Goal: Navigation & Orientation: Find specific page/section

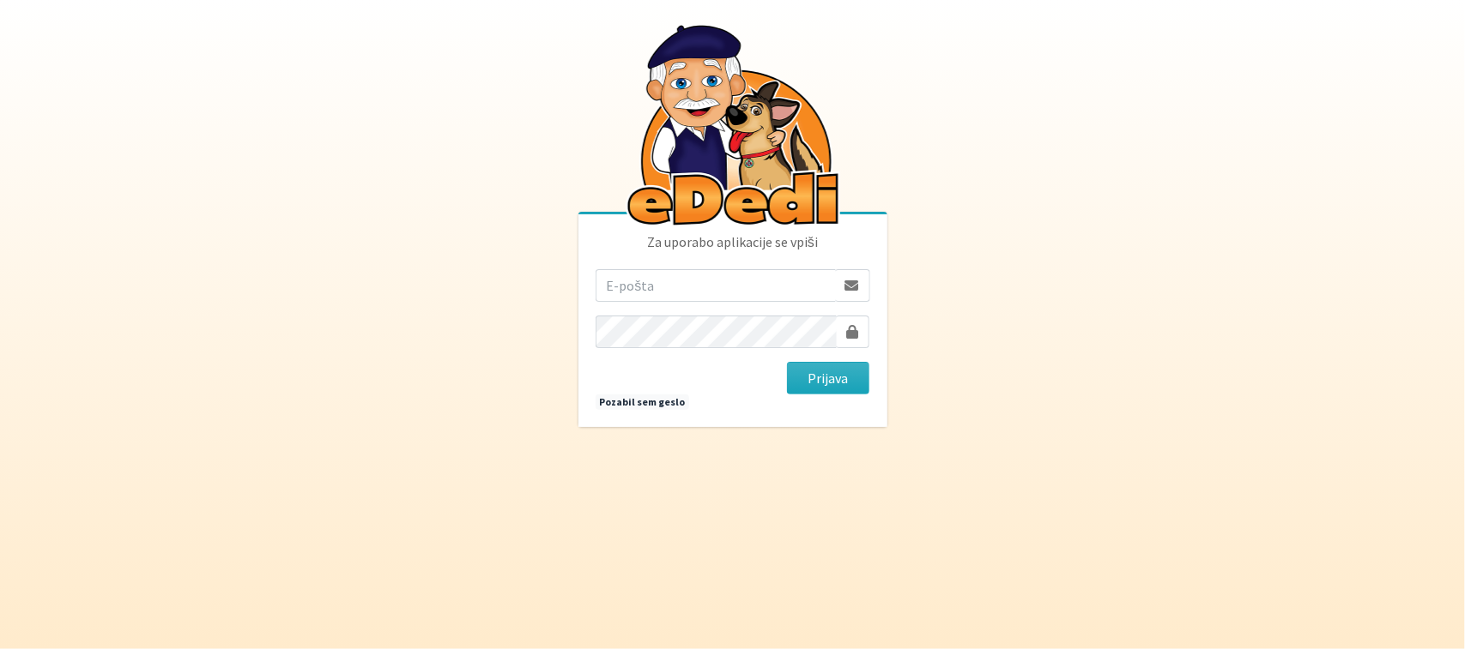
click at [770, 276] on input "email" at bounding box center [715, 285] width 240 height 33
type input "[PERSON_NAME][EMAIL_ADDRESS][DOMAIN_NAME]"
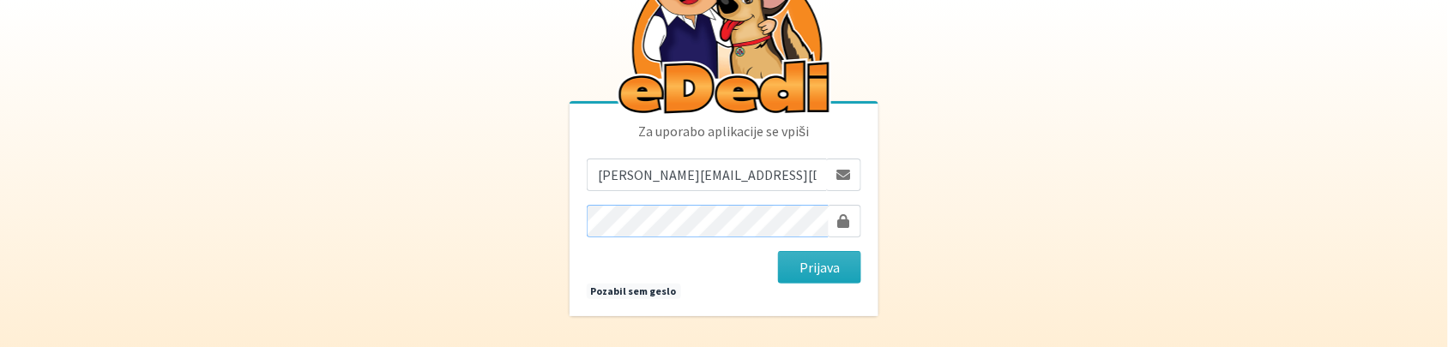
click at [778, 251] on button "Prijava" at bounding box center [819, 267] width 83 height 33
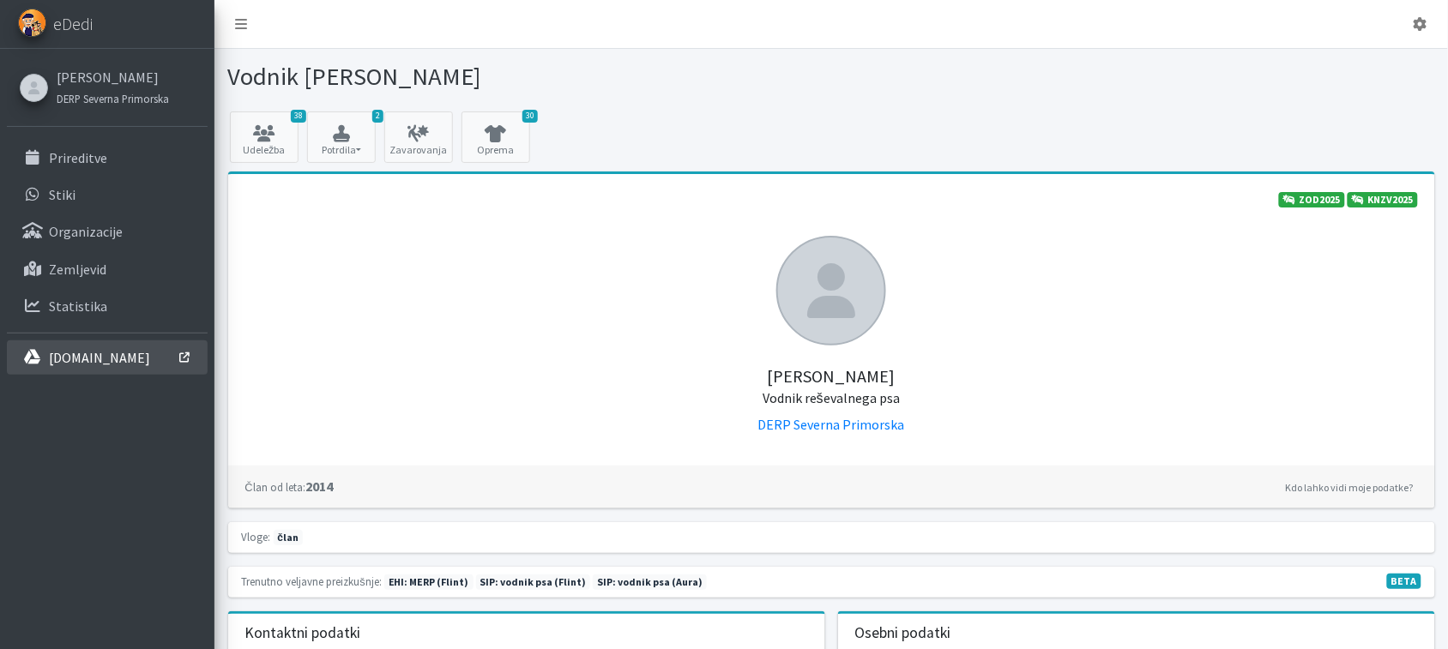
click at [109, 347] on p "interno.erps.si" at bounding box center [99, 357] width 101 height 17
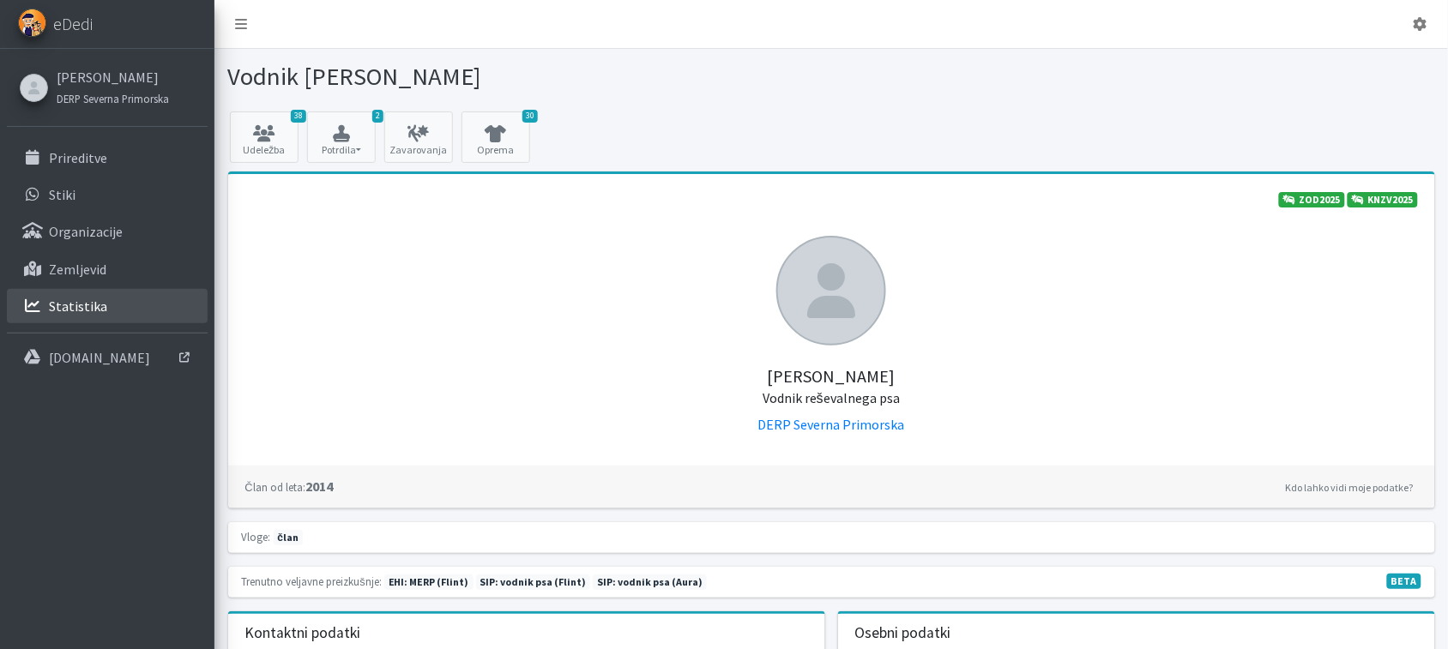
click at [83, 309] on p "Statistika" at bounding box center [78, 306] width 58 height 17
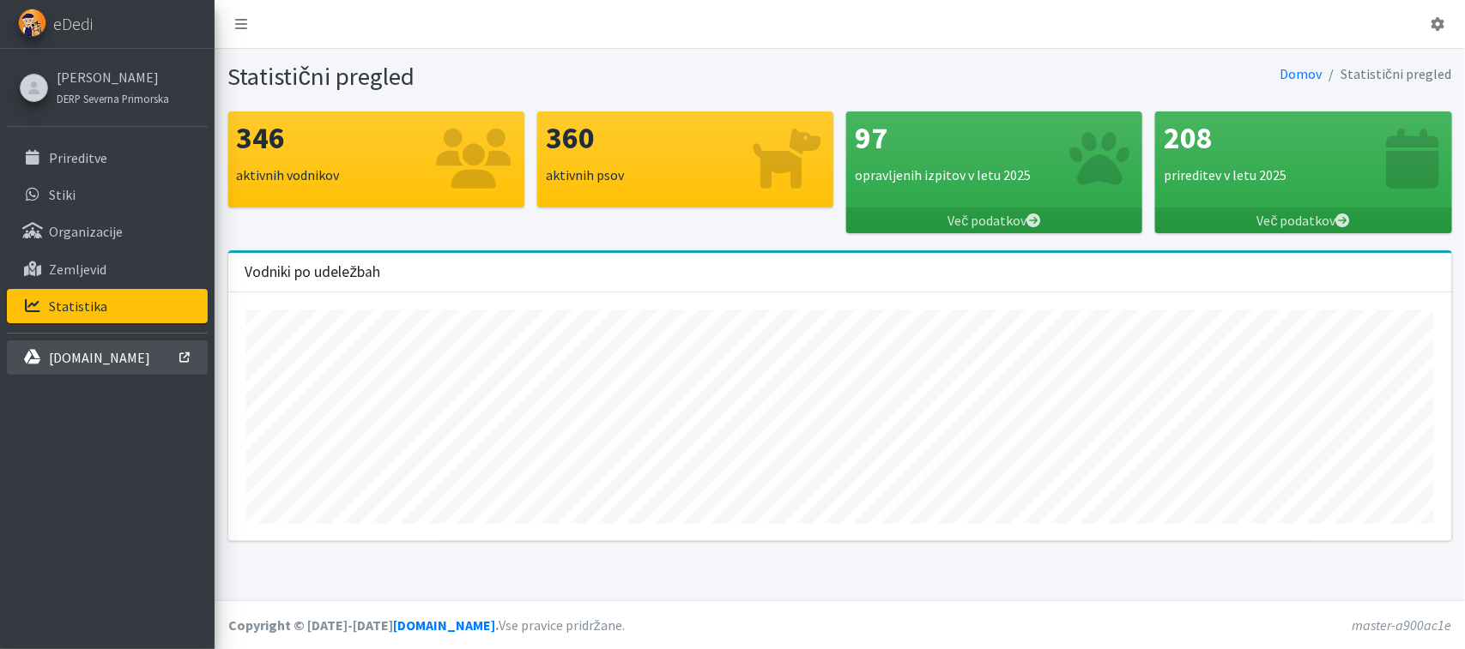
click at [88, 353] on p "interno.erps.si" at bounding box center [99, 357] width 101 height 17
